Goal: Task Accomplishment & Management: Use online tool/utility

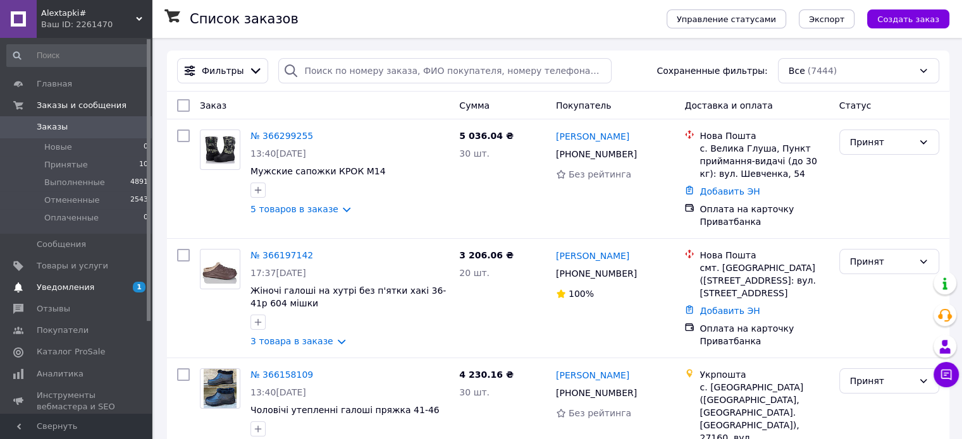
click at [58, 286] on span "Уведомления" at bounding box center [66, 287] width 58 height 11
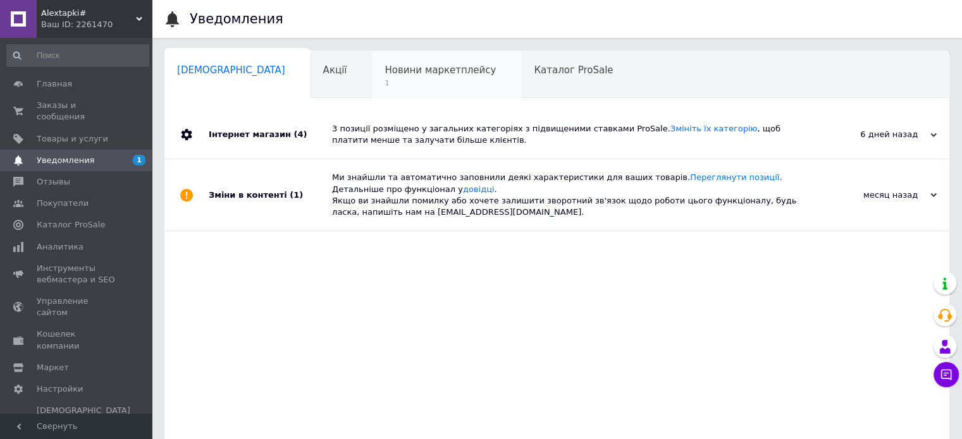
click at [388, 65] on span "Новини маркетплейсу" at bounding box center [439, 69] width 111 height 11
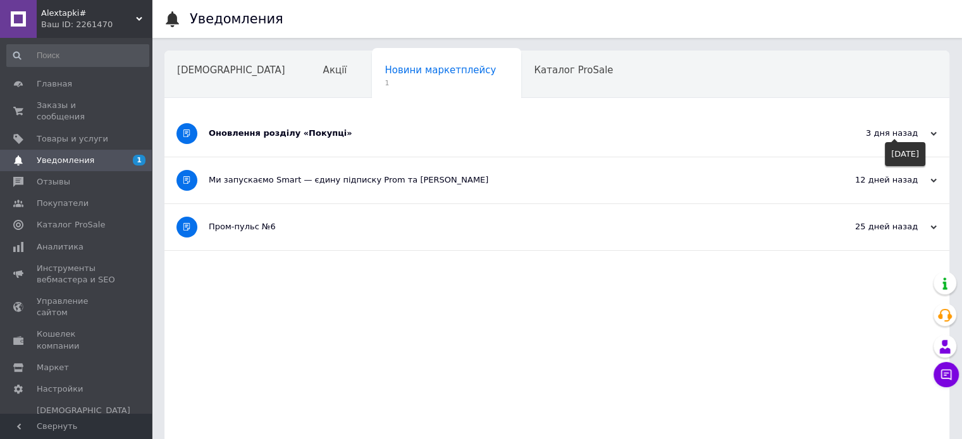
click at [930, 132] on icon at bounding box center [933, 134] width 6 height 6
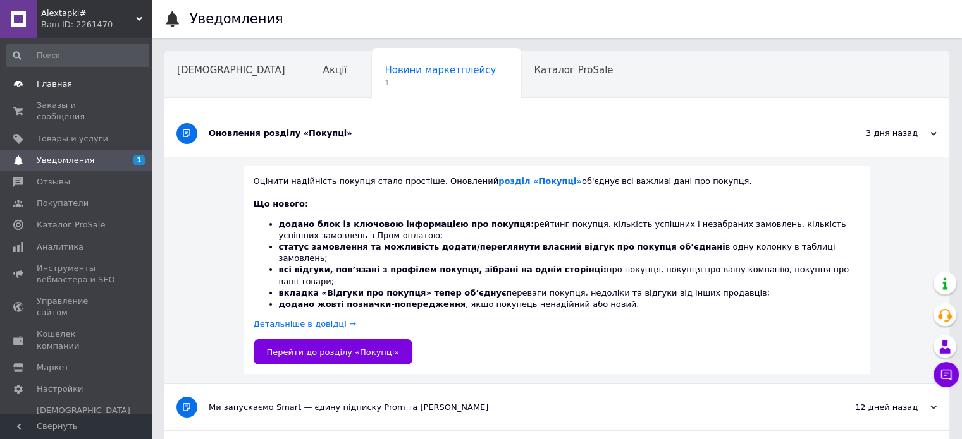
click at [52, 88] on span "Главная" at bounding box center [54, 83] width 35 height 11
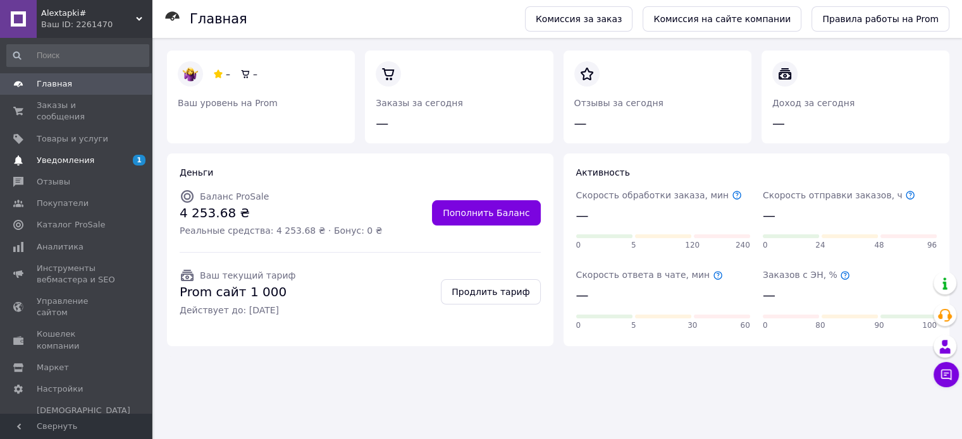
click at [58, 150] on link "Уведомления 1" at bounding box center [78, 160] width 156 height 21
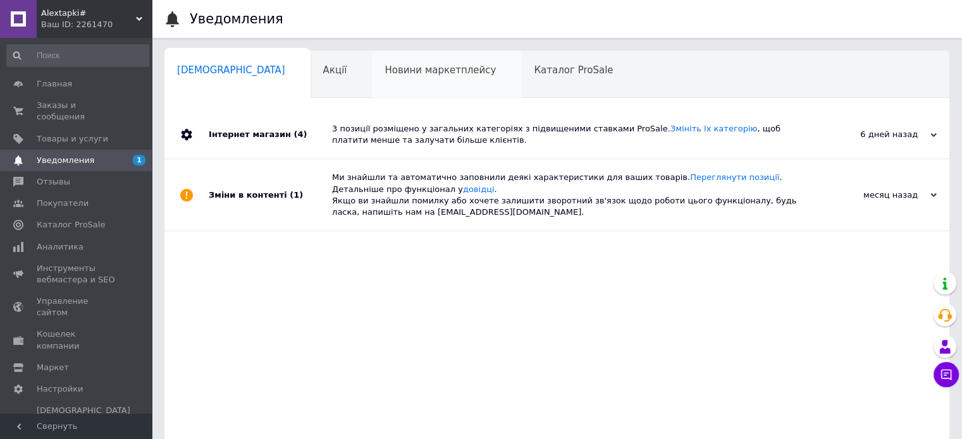
click at [389, 64] on span "Новини маркетплейсу" at bounding box center [439, 69] width 111 height 11
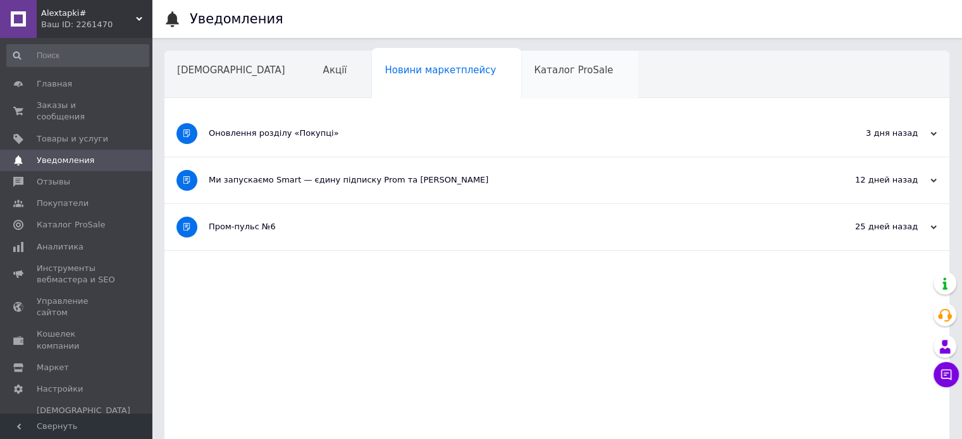
click at [534, 75] on span "Каталог ProSale" at bounding box center [573, 69] width 79 height 11
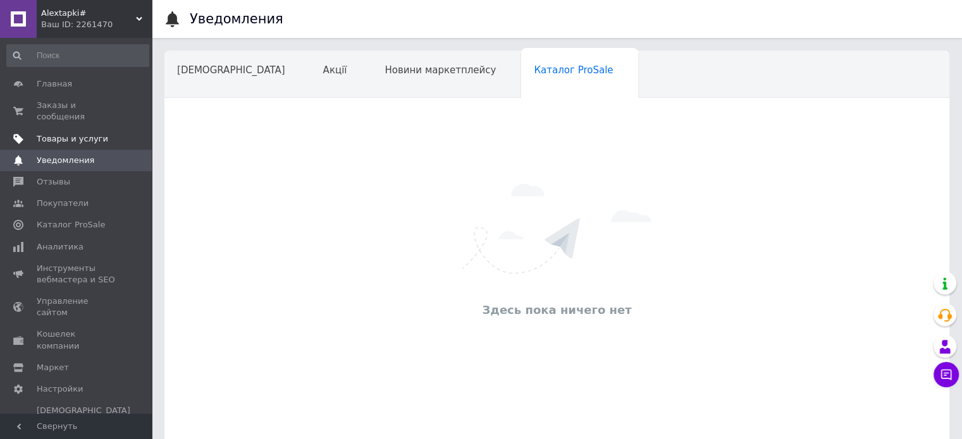
click at [61, 133] on span "Товары и услуги" at bounding box center [72, 138] width 71 height 11
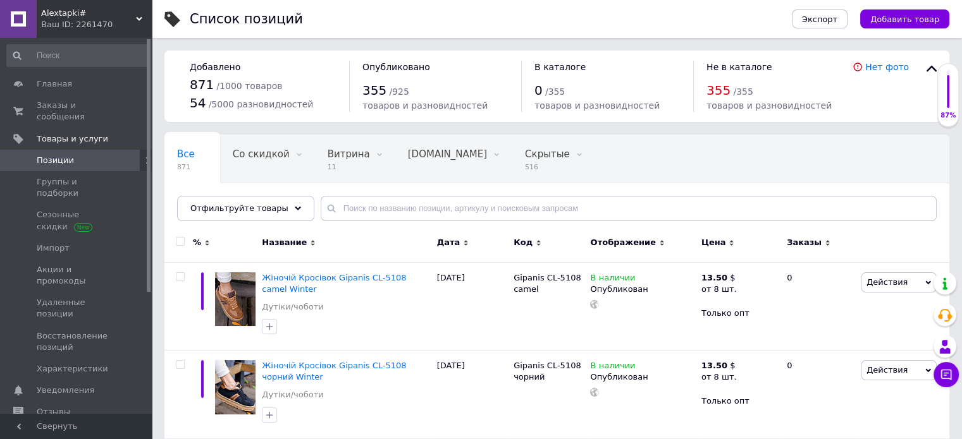
click at [142, 20] on icon at bounding box center [139, 19] width 6 height 6
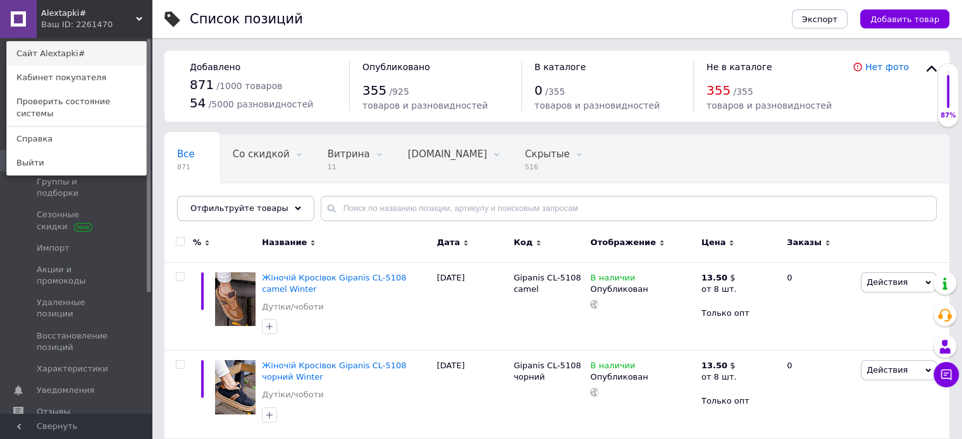
click at [68, 54] on link "Сайт Alextapki#" at bounding box center [76, 54] width 139 height 24
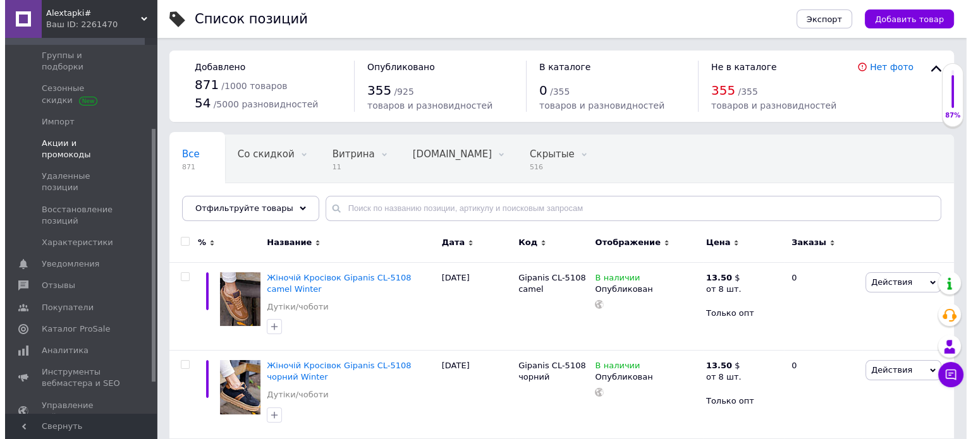
scroll to position [180, 0]
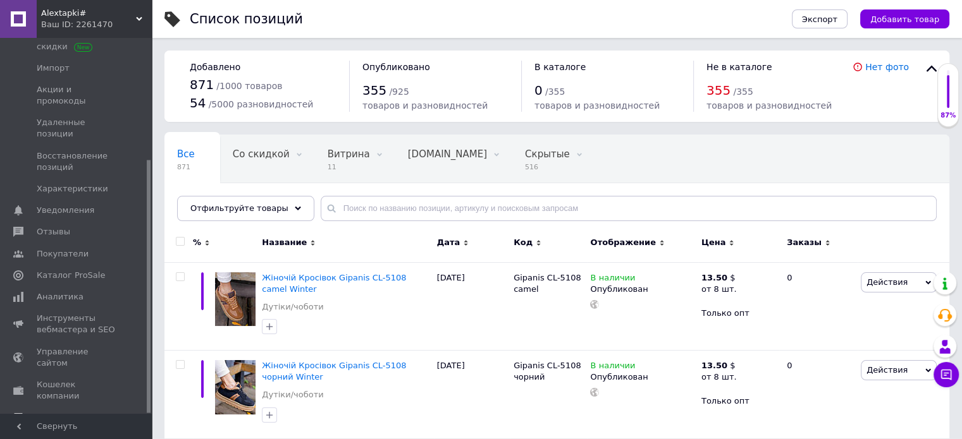
click at [56, 412] on span "Маркет" at bounding box center [53, 417] width 32 height 11
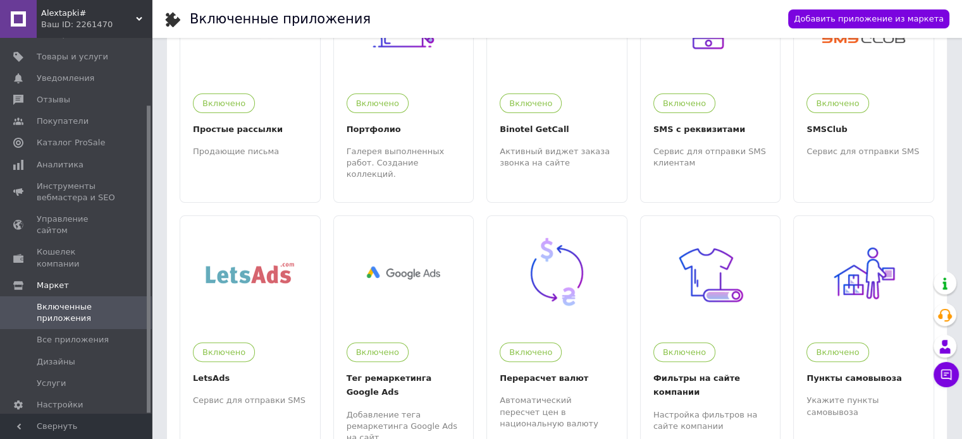
scroll to position [379, 0]
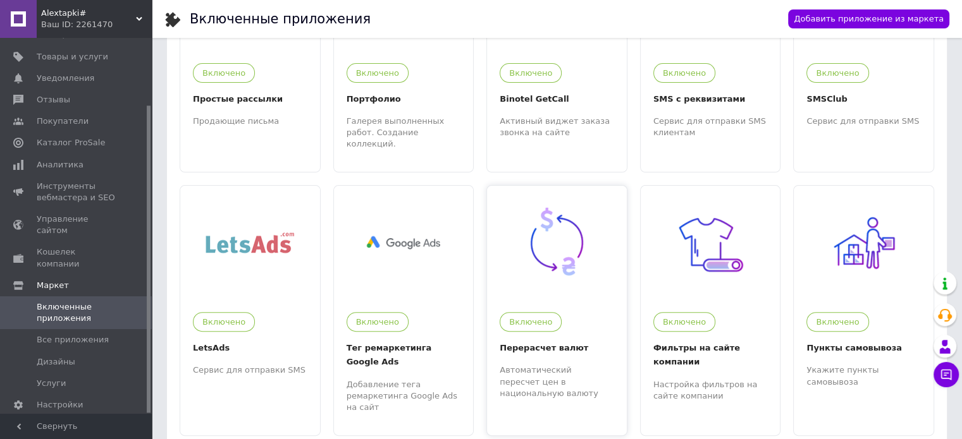
click at [587, 260] on img at bounding box center [557, 243] width 78 height 78
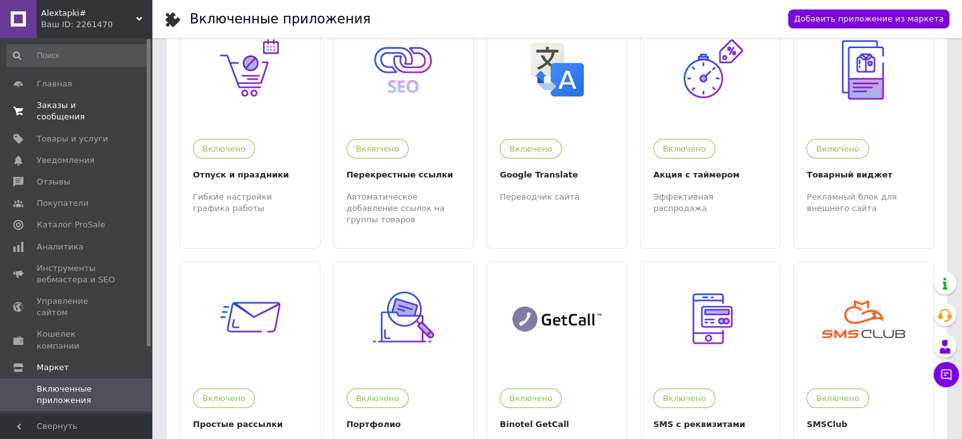
scroll to position [0, 0]
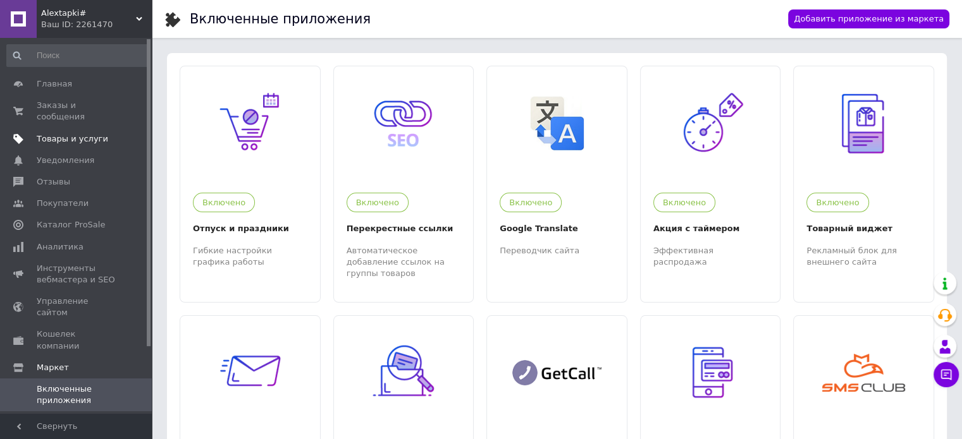
click at [90, 133] on span "Товары и услуги" at bounding box center [72, 138] width 71 height 11
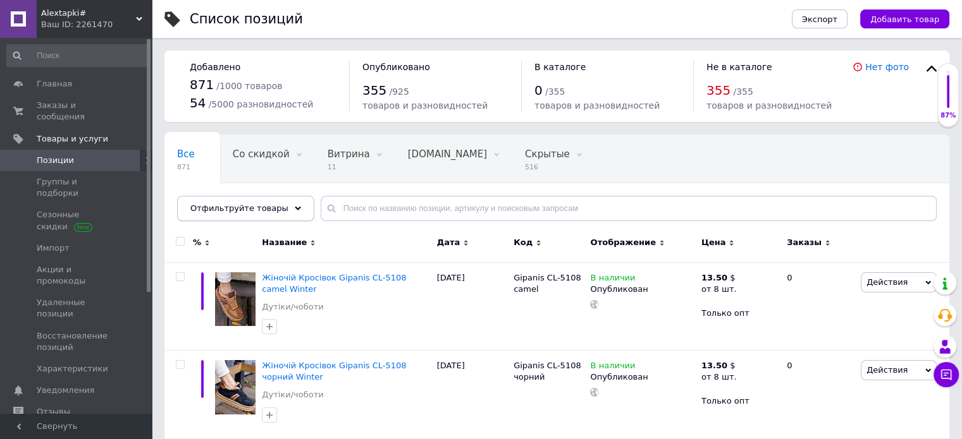
click at [295, 208] on icon at bounding box center [298, 208] width 6 height 6
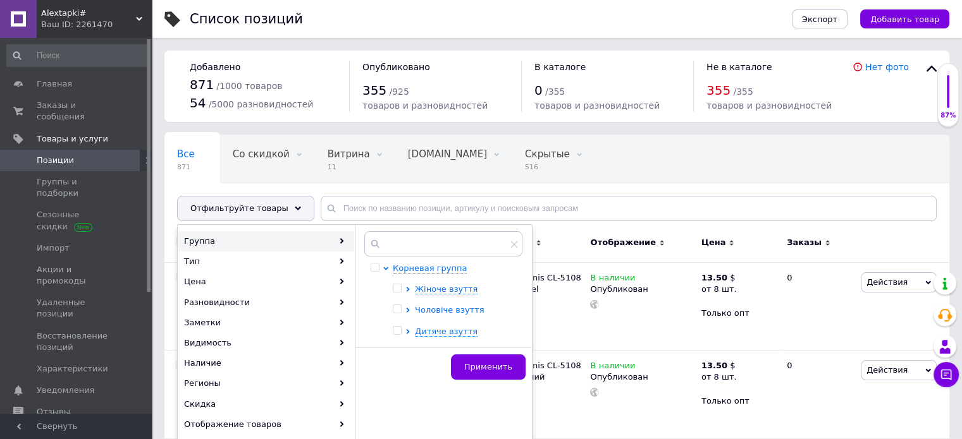
click at [446, 312] on span "Чоловіче взуття" at bounding box center [449, 309] width 69 height 9
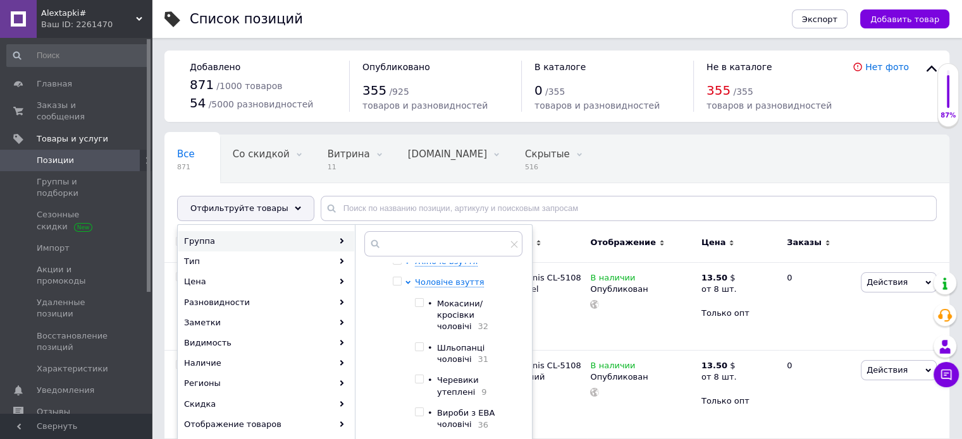
scroll to position [42, 0]
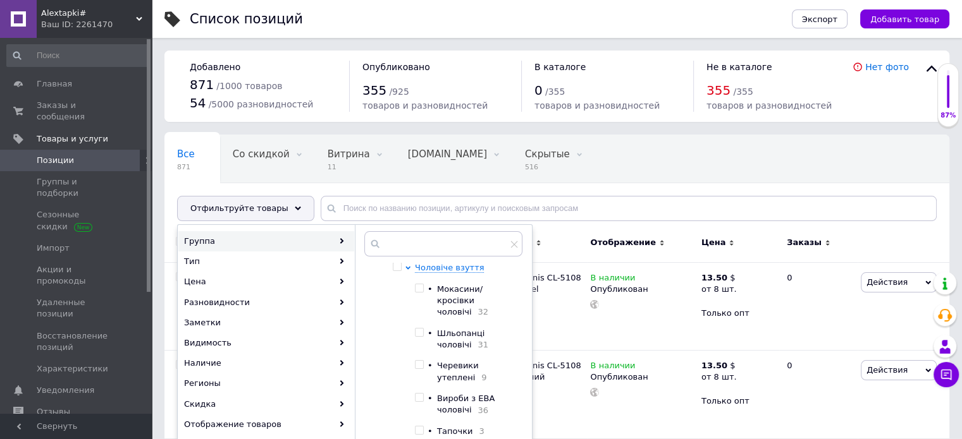
click at [472, 396] on div "Вироби з ЕВА чоловічі 36" at bounding box center [476, 404] width 78 height 23
click at [453, 394] on span "Вироби з ЕВА чоловічі" at bounding box center [466, 404] width 58 height 21
checkbox input "true"
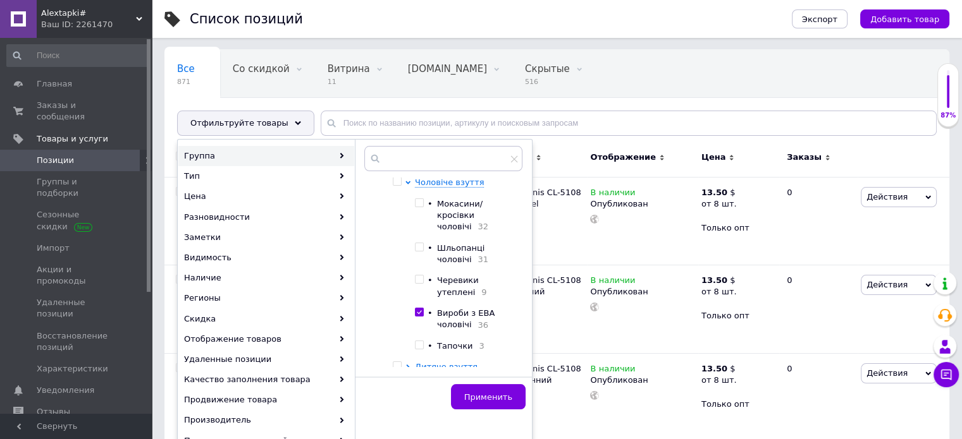
scroll to position [126, 0]
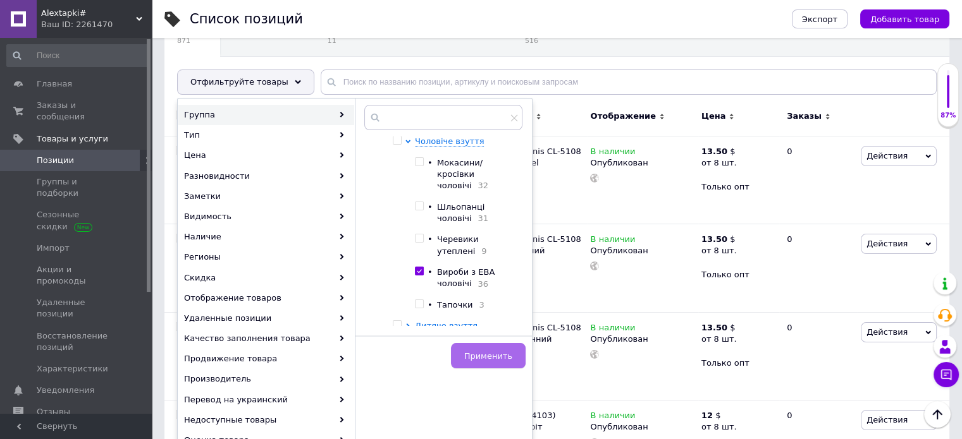
click at [506, 355] on span "Применить" at bounding box center [488, 356] width 48 height 9
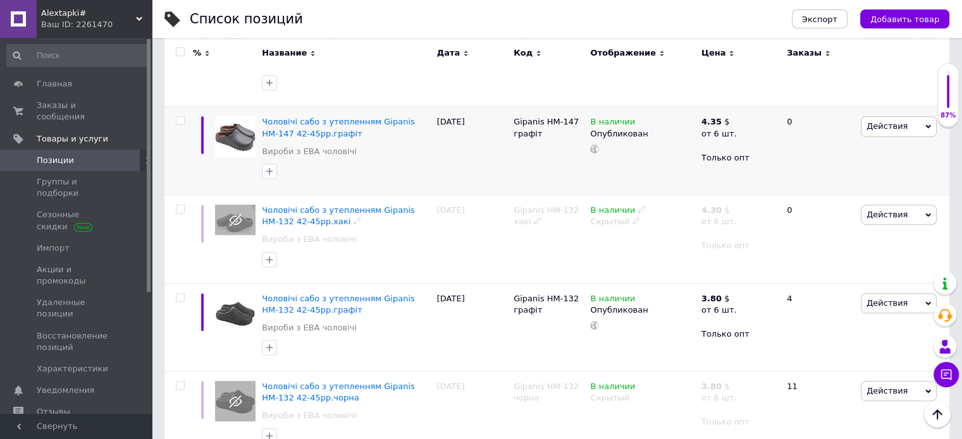
scroll to position [506, 0]
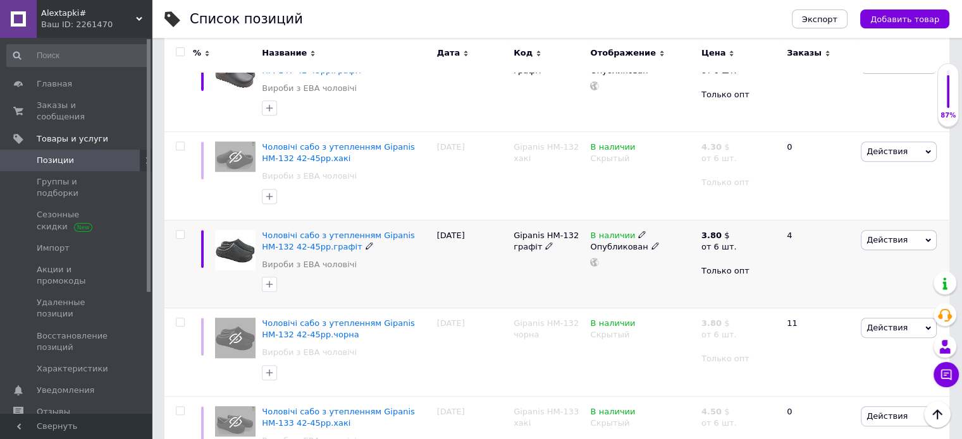
click at [651, 247] on icon at bounding box center [655, 246] width 8 height 8
click at [613, 267] on li "Скрытый" at bounding box center [639, 271] width 109 height 18
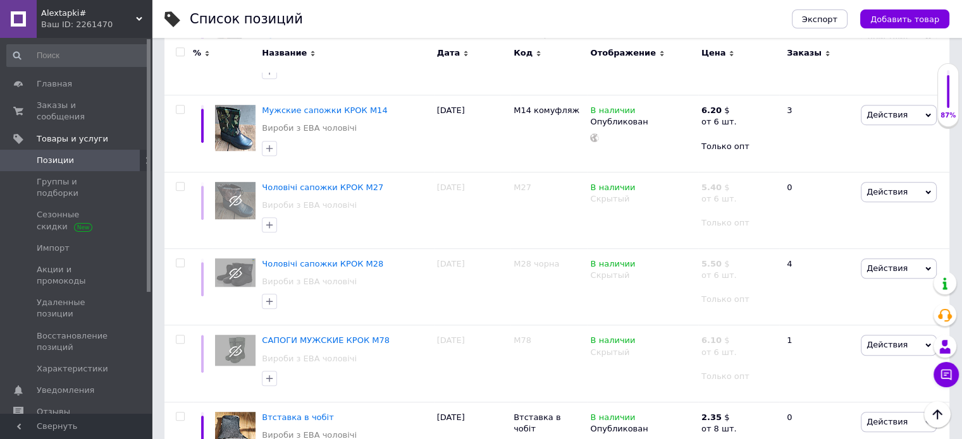
scroll to position [5692, 0]
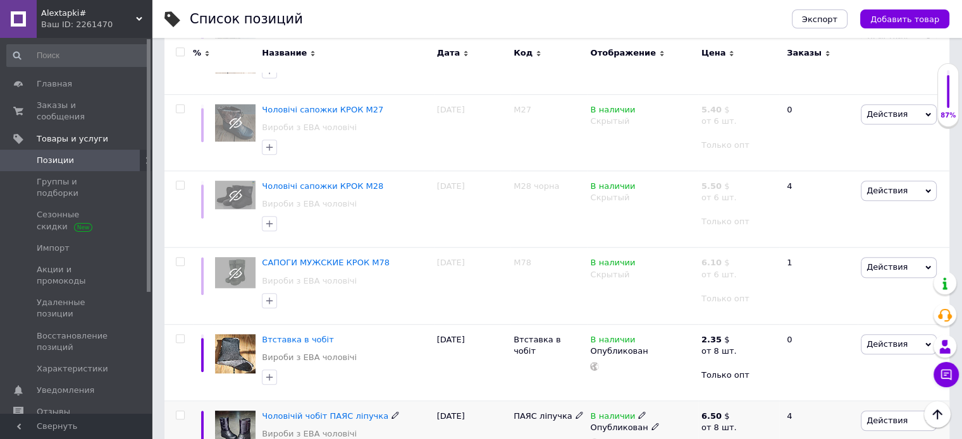
click at [651, 423] on icon at bounding box center [655, 427] width 8 height 8
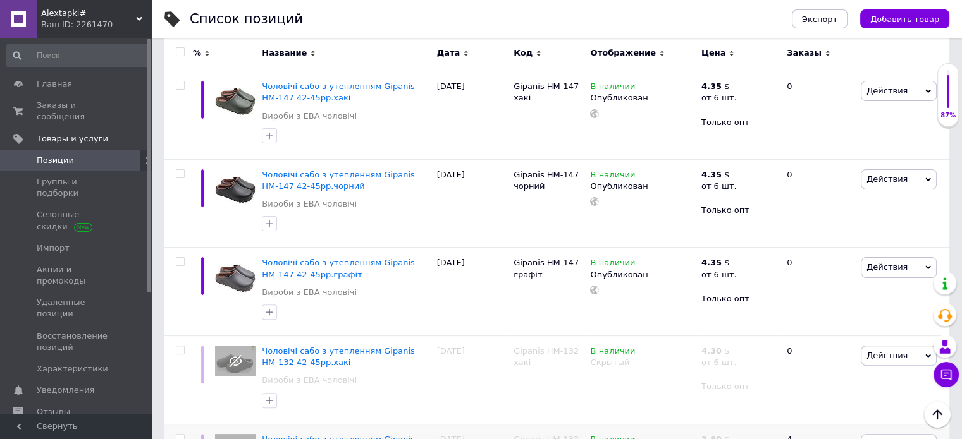
scroll to position [0, 0]
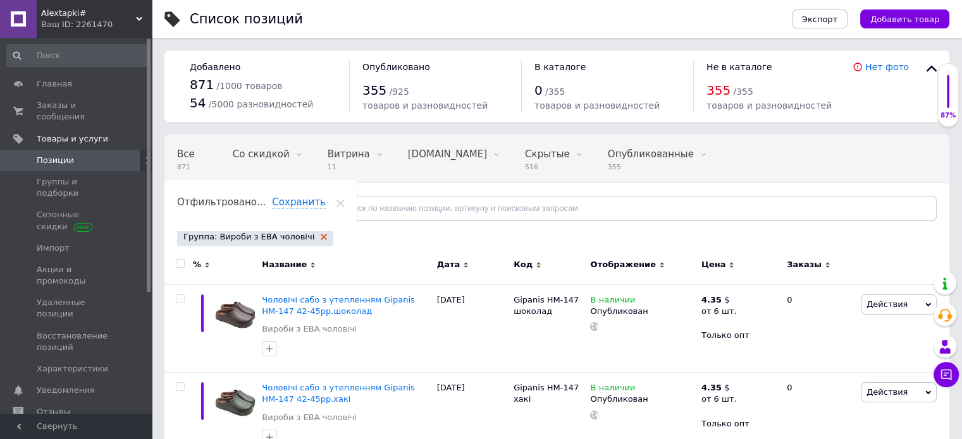
click at [321, 238] on icon at bounding box center [324, 237] width 6 height 6
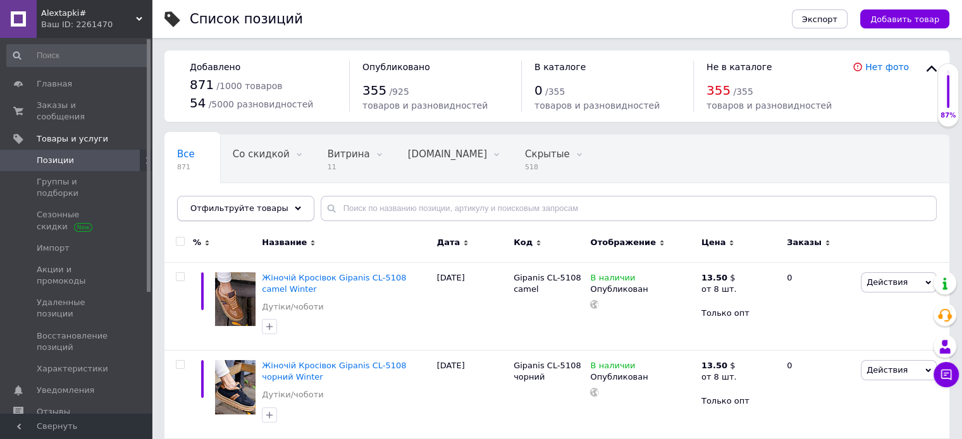
click at [295, 209] on icon at bounding box center [298, 208] width 6 height 6
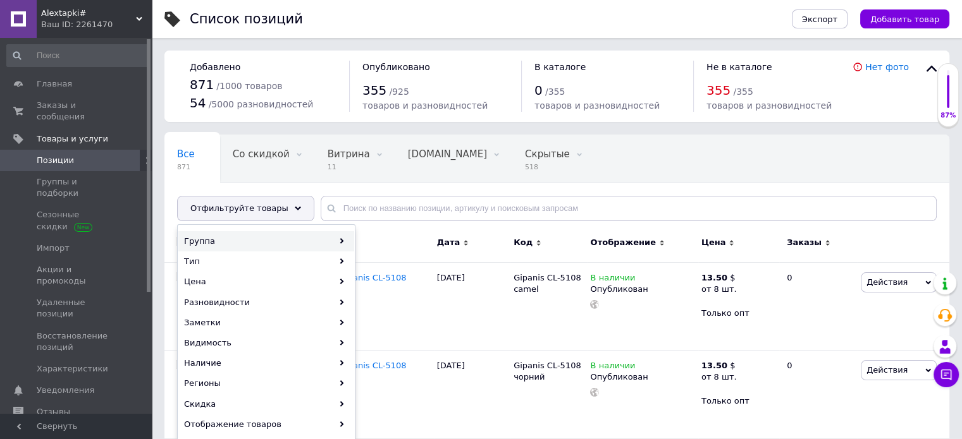
click at [341, 239] on use at bounding box center [342, 241] width 4 height 6
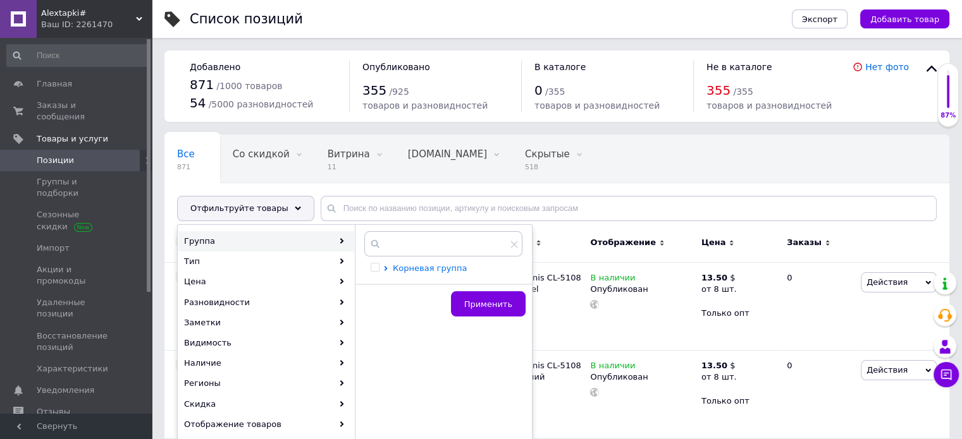
click at [416, 268] on span "Корневая группа" at bounding box center [430, 268] width 74 height 9
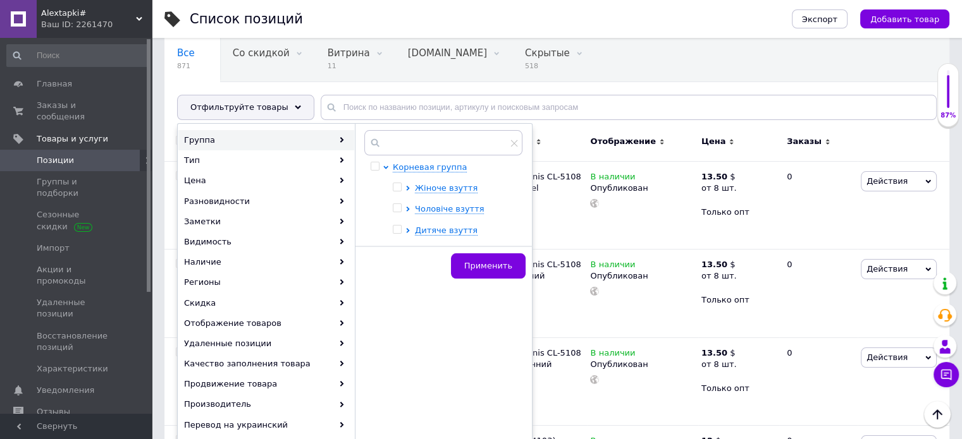
scroll to position [63, 0]
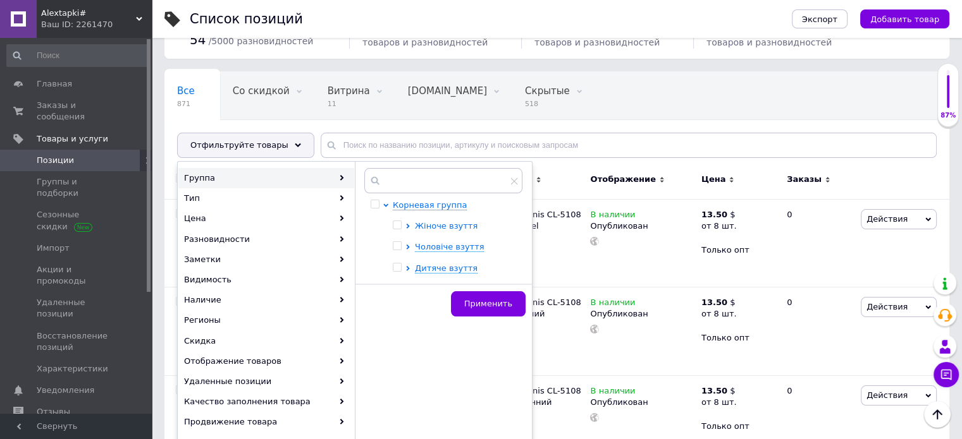
click at [437, 227] on span "Жіноче взуття" at bounding box center [446, 225] width 63 height 9
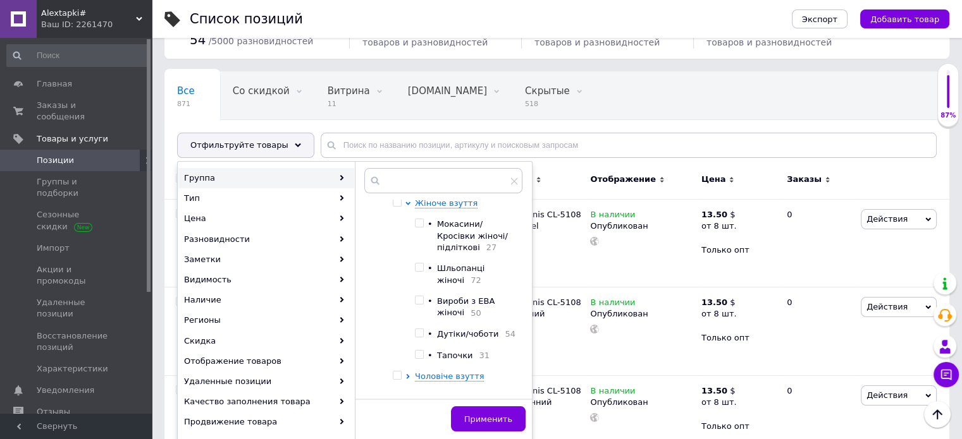
scroll to position [42, 0]
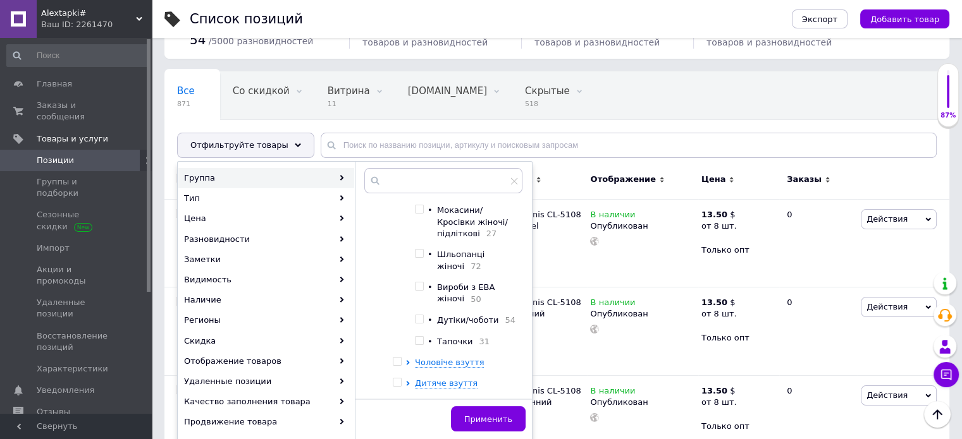
click at [447, 286] on span "Вироби з ЕВА жіночі" at bounding box center [466, 293] width 58 height 21
checkbox input "true"
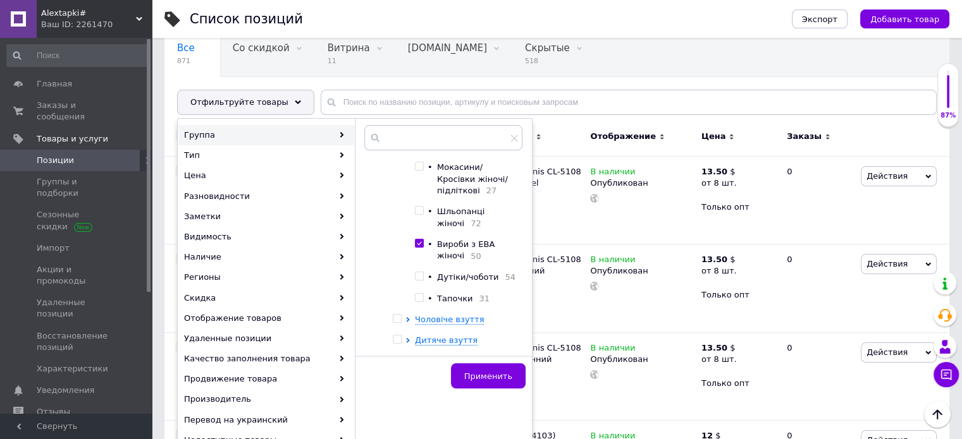
scroll to position [126, 0]
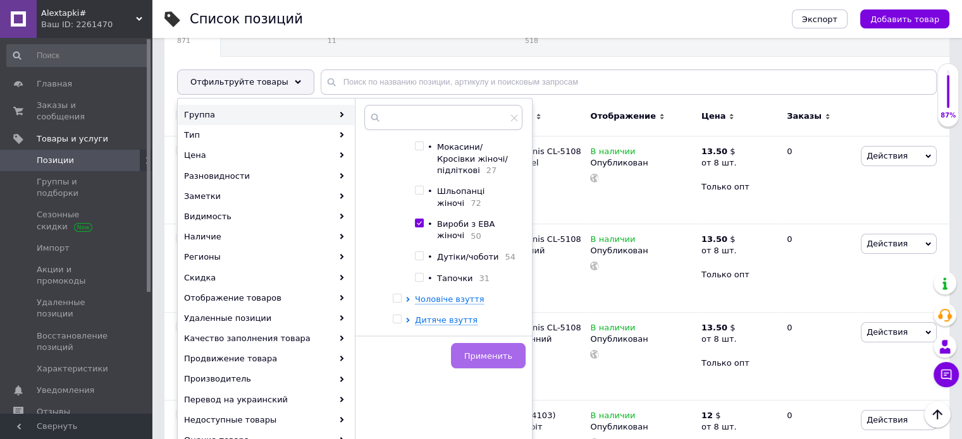
click at [506, 356] on span "Применить" at bounding box center [488, 356] width 48 height 9
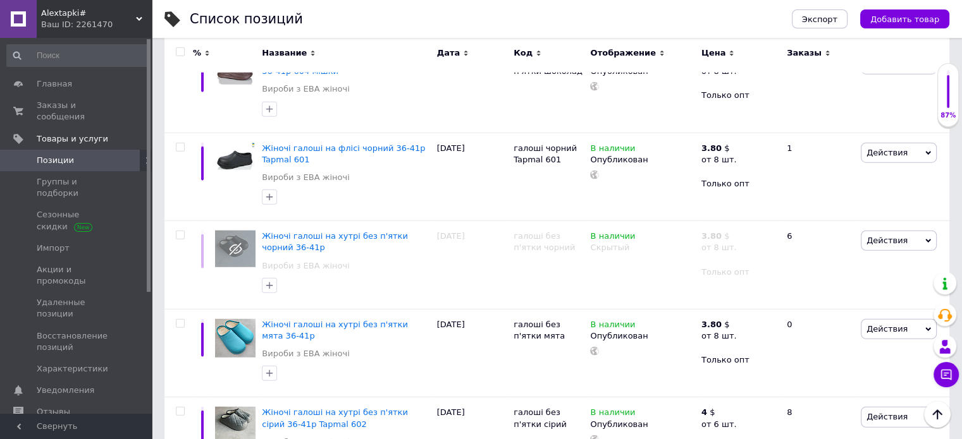
scroll to position [8078, 0]
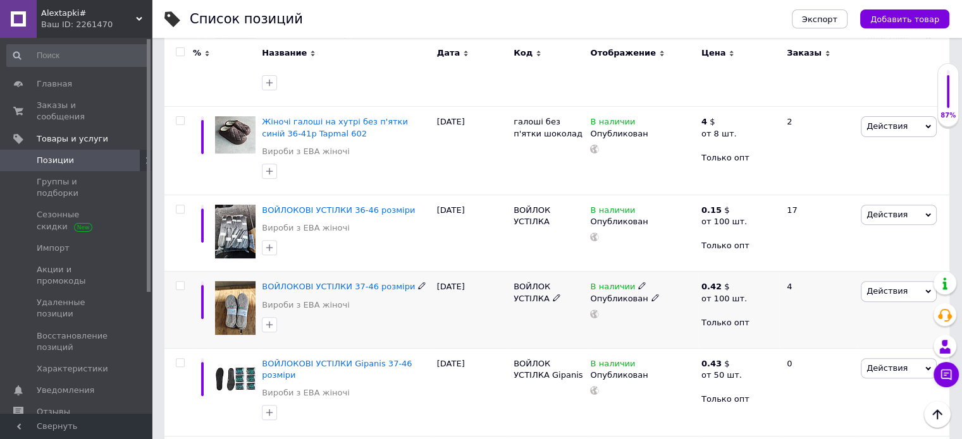
scroll to position [709, 0]
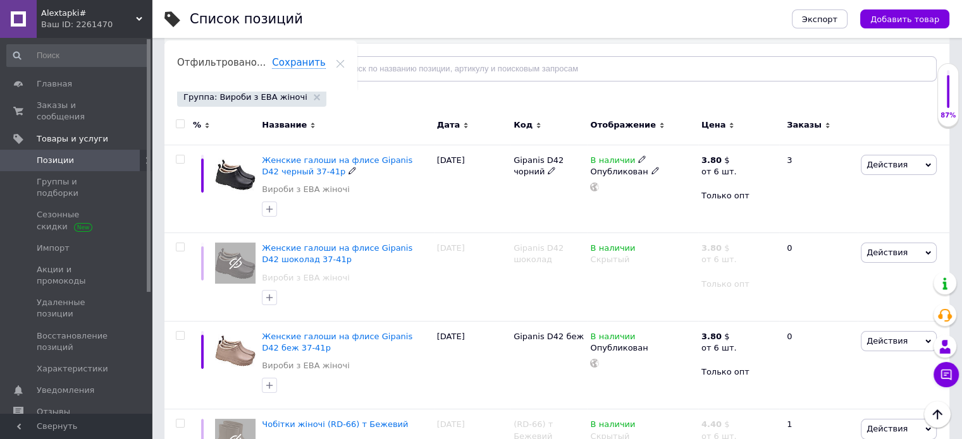
scroll to position [203, 0]
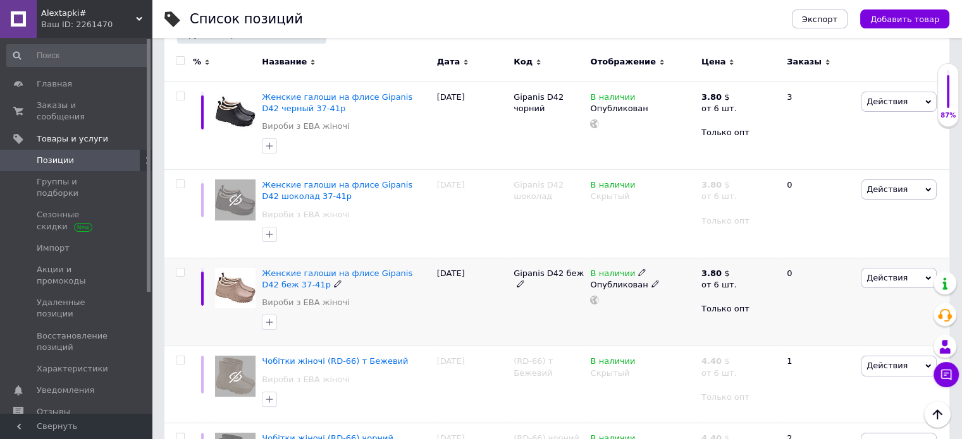
click at [890, 276] on span "Действия" at bounding box center [886, 277] width 41 height 9
click at [847, 338] on li "Копировать" at bounding box center [873, 338] width 125 height 18
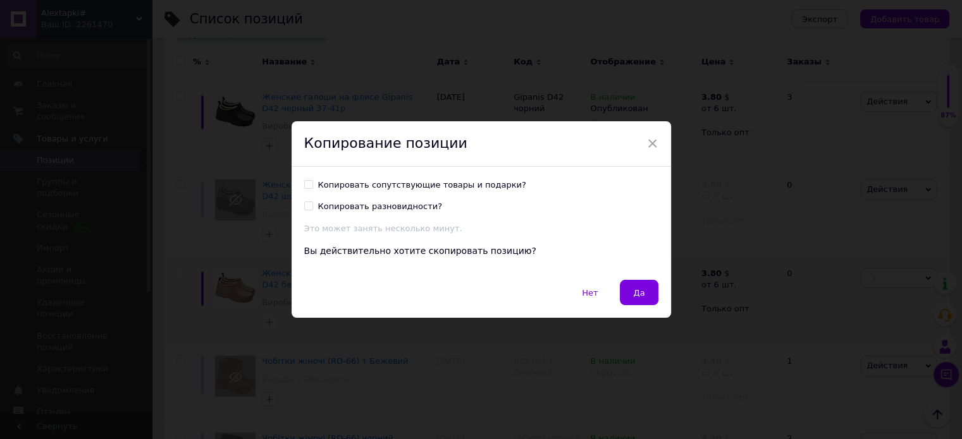
scroll to position [152, 0]
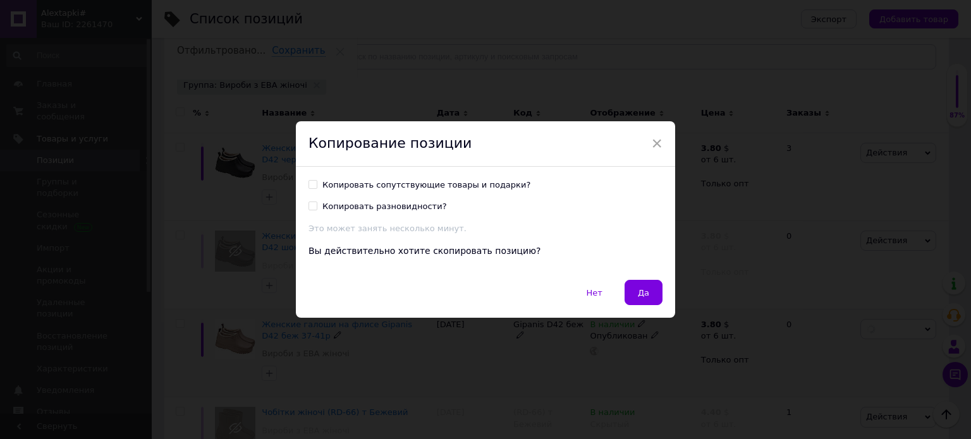
click at [366, 184] on div "Копировать сопутствующие товары и подарки?" at bounding box center [426, 185] width 208 height 11
click at [317, 184] on input "Копировать сопутствующие товары и подарки?" at bounding box center [313, 184] width 8 height 8
checkbox input "true"
click at [644, 298] on button "Да" at bounding box center [644, 292] width 38 height 25
